Goal: Use online tool/utility: Utilize a website feature to perform a specific function

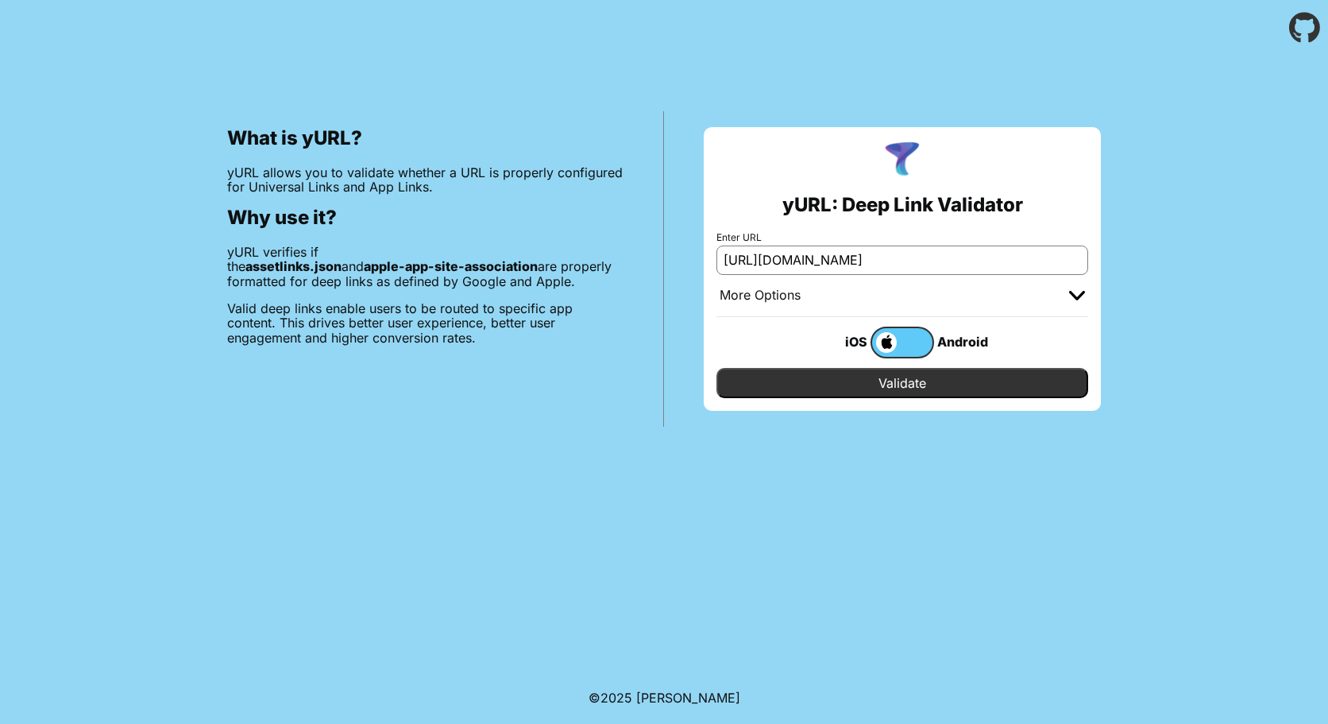
type input "[URL][DOMAIN_NAME]"
click at [1011, 287] on div "More Options" at bounding box center [903, 296] width 372 height 42
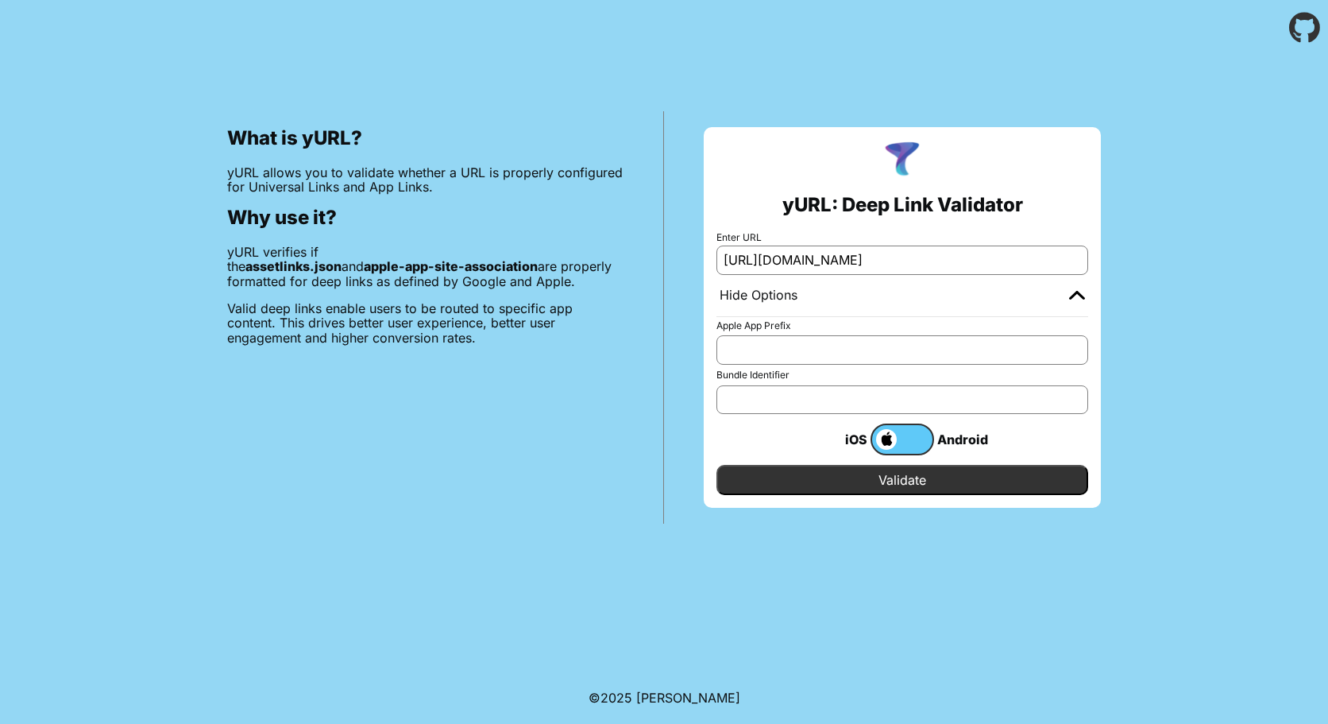
click at [911, 439] on label at bounding box center [903, 439] width 64 height 32
click at [0, 0] on input "checkbox" at bounding box center [0, 0] width 0 height 0
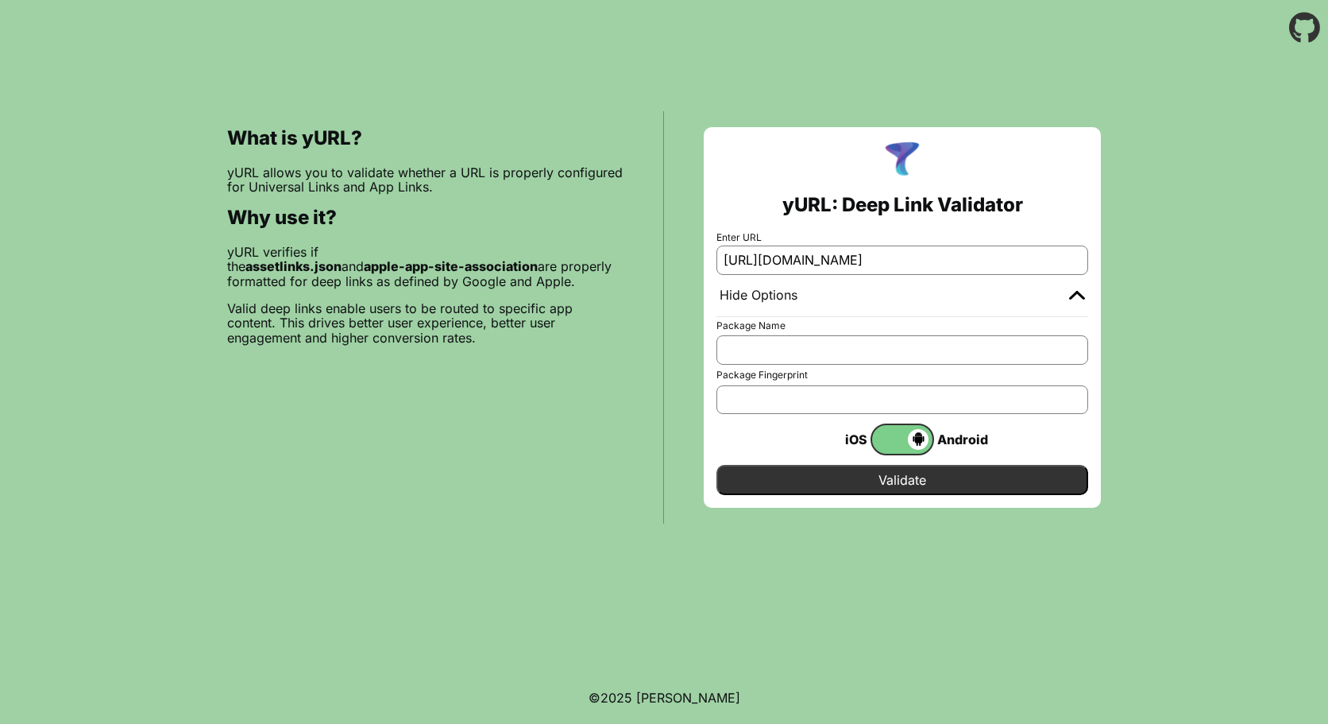
click at [835, 483] on input "Validate" at bounding box center [903, 480] width 372 height 30
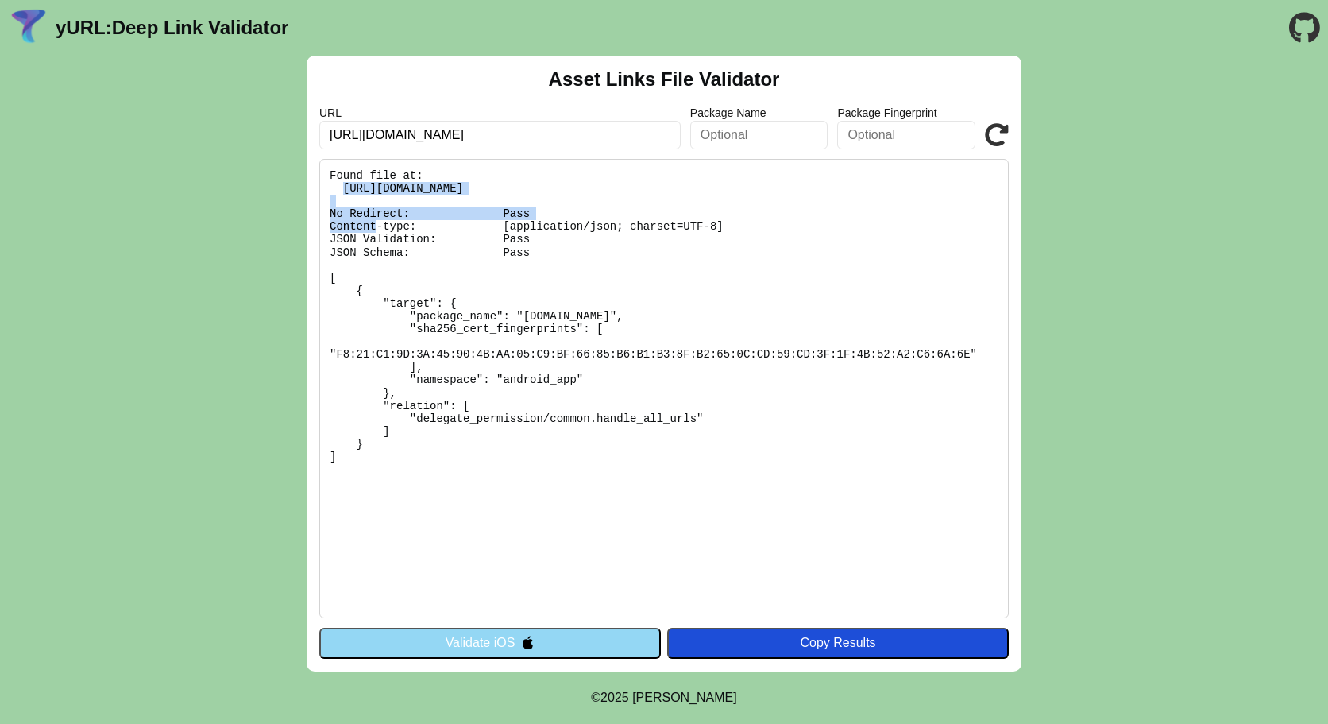
drag, startPoint x: 344, startPoint y: 188, endPoint x: 681, endPoint y: 190, distance: 336.9
click at [681, 190] on pre "Found file at: [URL][DOMAIN_NAME] No Redirect: Pass Content-type: [application/…" at bounding box center [664, 388] width 690 height 459
copy pre "[URL][DOMAIN_NAME]"
click at [643, 251] on pre "Found file at: [URL][DOMAIN_NAME] No Redirect: Pass Content-type: [application/…" at bounding box center [664, 388] width 690 height 459
click at [467, 636] on button "Validate iOS" at bounding box center [490, 643] width 342 height 30
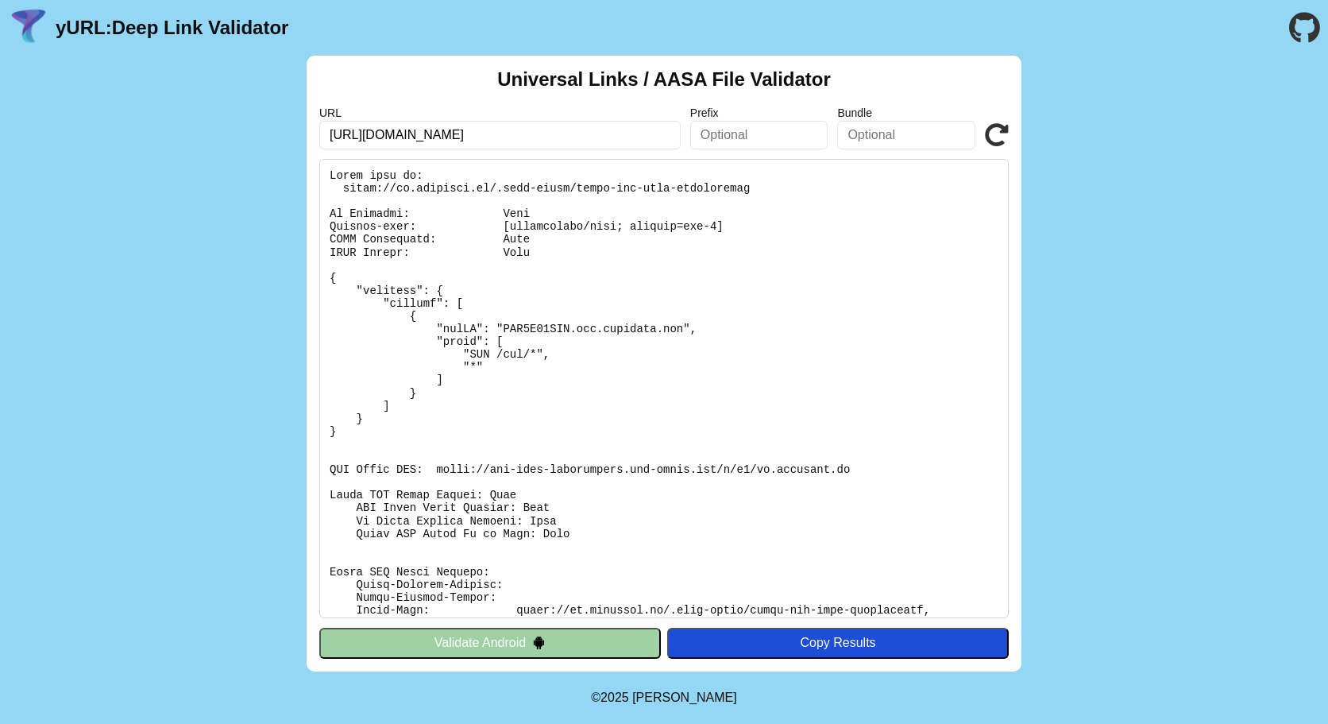
click at [478, 641] on button "Validate Android" at bounding box center [490, 643] width 342 height 30
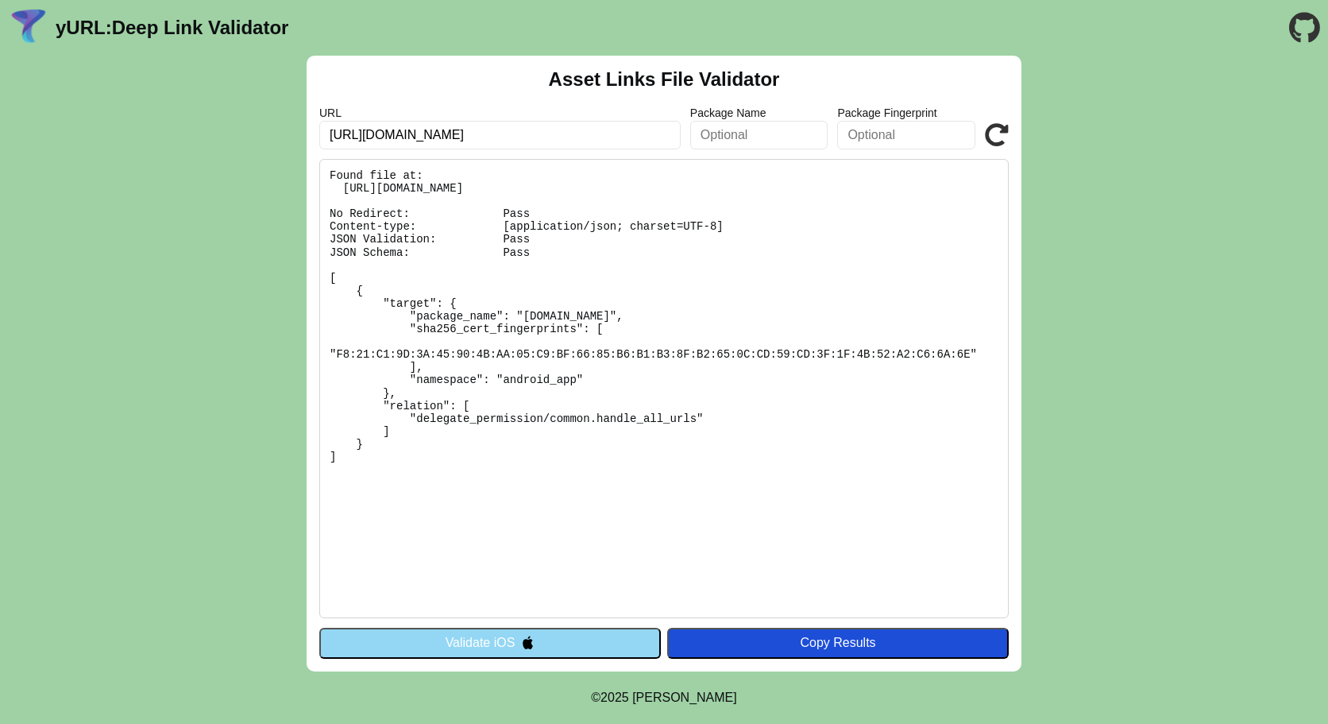
click at [566, 470] on pre "Found file at: [URL][DOMAIN_NAME] No Redirect: Pass Content-type: [application/…" at bounding box center [664, 388] width 690 height 459
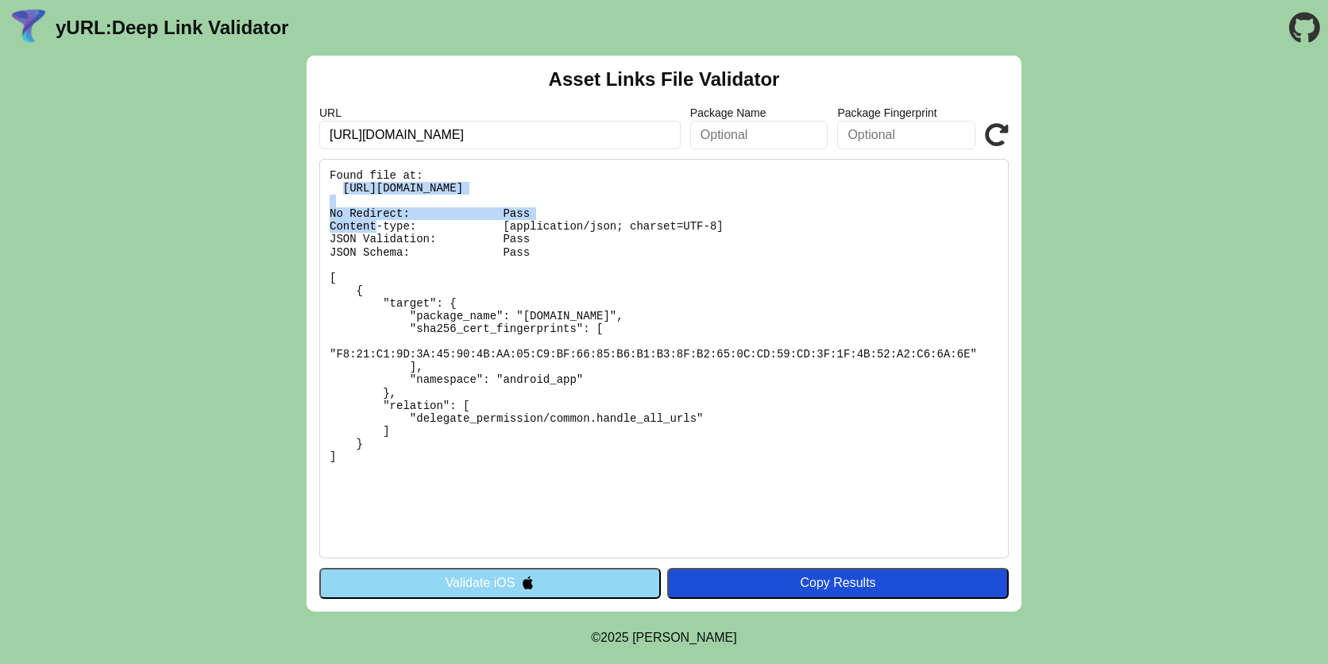
drag, startPoint x: 343, startPoint y: 189, endPoint x: 679, endPoint y: 190, distance: 335.3
click at [679, 190] on pre "Found file at: [URL][DOMAIN_NAME] No Redirect: Pass Content-type: [application/…" at bounding box center [664, 359] width 690 height 400
copy pre "[URL][DOMAIN_NAME]"
